Goal: Task Accomplishment & Management: Manage account settings

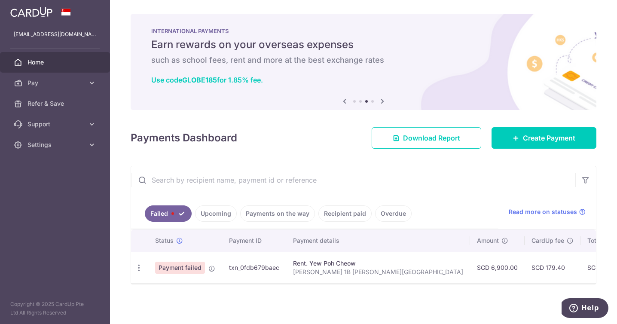
scroll to position [1, 0]
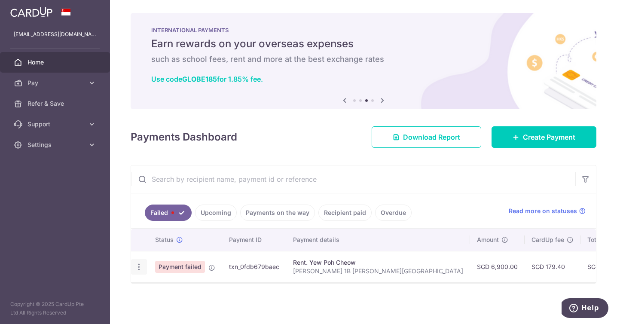
click at [140, 265] on icon "button" at bounding box center [139, 267] width 9 height 9
click at [169, 287] on span "Update payment" at bounding box center [185, 290] width 58 height 10
radio input "true"
type input "6,900.00"
type input "[PERSON_NAME] 1B [PERSON_NAME][GEOGRAPHIC_DATA]"
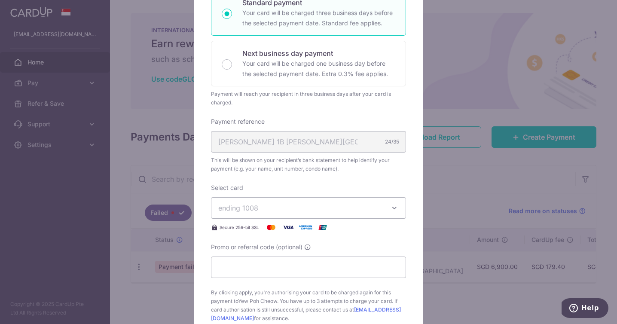
scroll to position [188, 0]
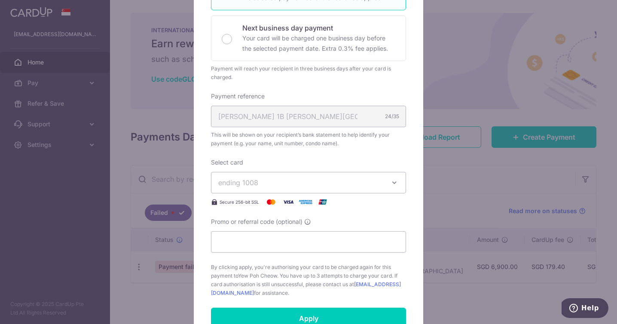
click at [272, 188] on button "ending 1008" at bounding box center [308, 182] width 195 height 21
click at [254, 223] on span "**** 1008" at bounding box center [255, 223] width 32 height 10
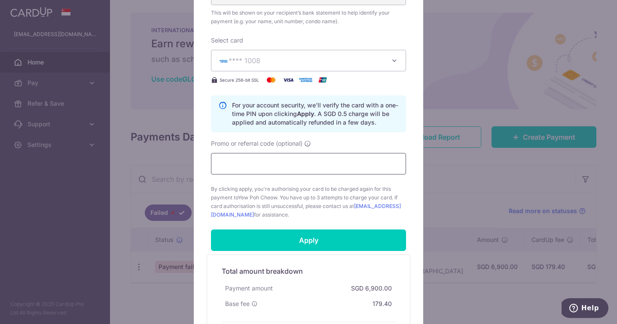
scroll to position [310, 0]
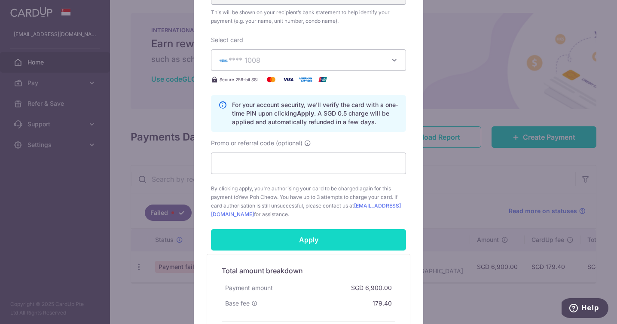
click at [288, 238] on input "Apply" at bounding box center [308, 239] width 195 height 21
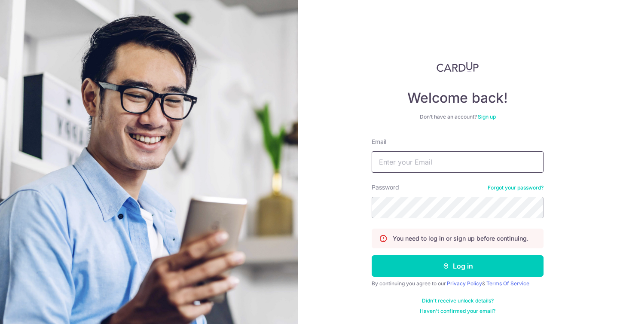
click at [391, 160] on input "Email" at bounding box center [458, 161] width 172 height 21
type input "[EMAIL_ADDRESS][DOMAIN_NAME]"
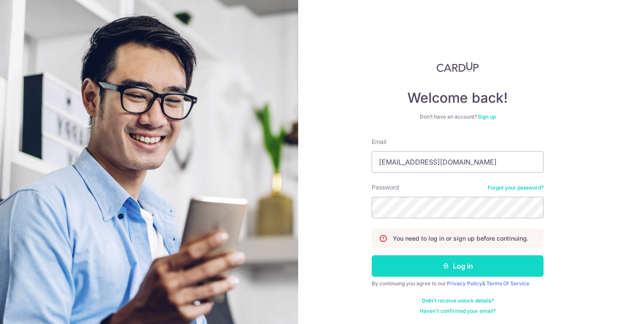
click at [413, 263] on button "Log in" at bounding box center [458, 265] width 172 height 21
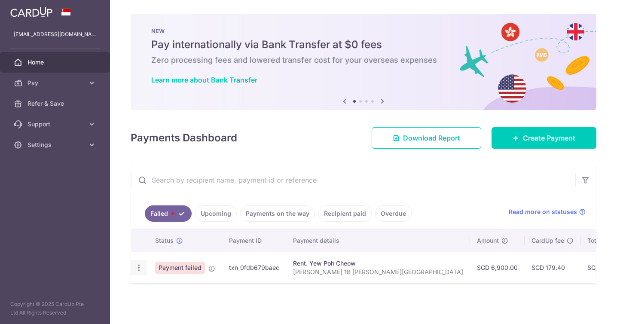
click at [138, 265] on icon "button" at bounding box center [139, 267] width 9 height 9
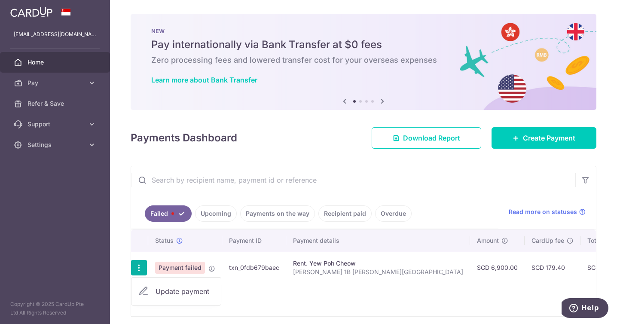
click at [178, 290] on span "Update payment" at bounding box center [185, 291] width 58 height 10
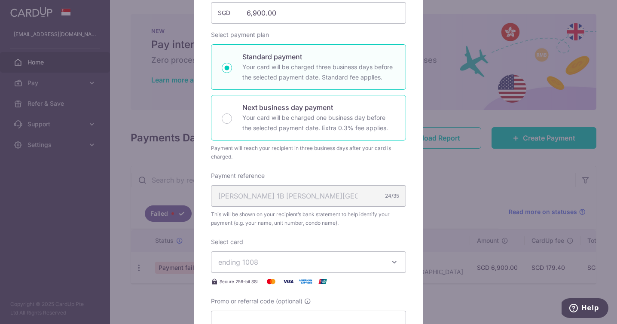
scroll to position [113, 0]
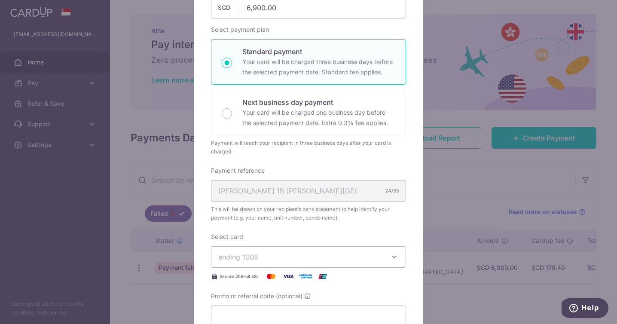
click at [257, 252] on span "ending 1008" at bounding box center [300, 257] width 165 height 10
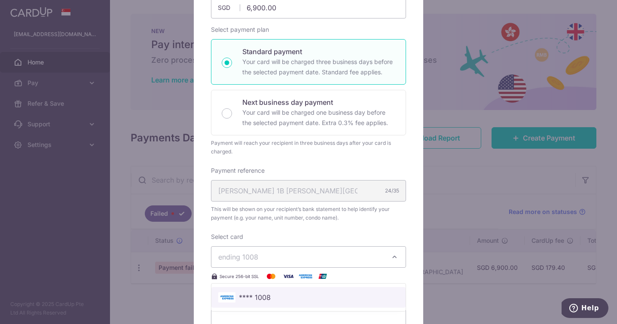
click at [262, 297] on span "**** 1008" at bounding box center [255, 297] width 32 height 10
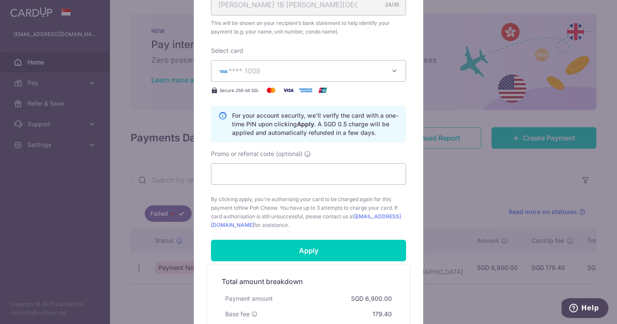
scroll to position [304, 0]
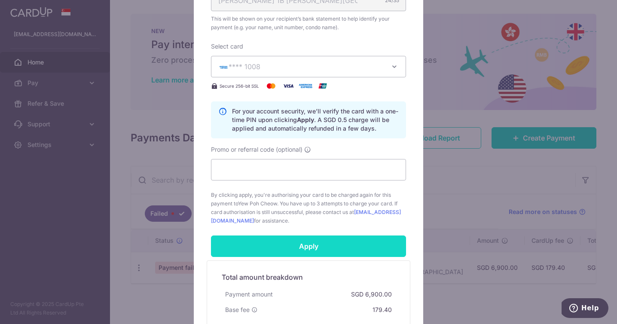
click at [299, 244] on input "Apply" at bounding box center [308, 246] width 195 height 21
